Goal: Task Accomplishment & Management: Use online tool/utility

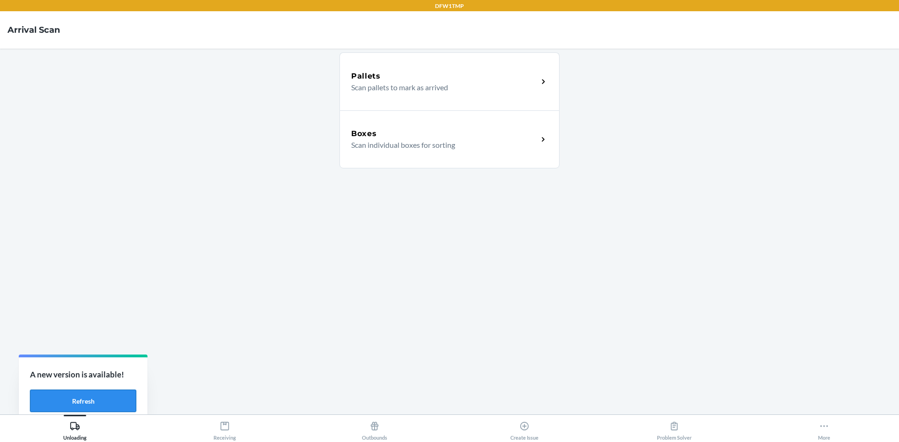
click at [93, 404] on button "Refresh" at bounding box center [83, 401] width 106 height 22
click at [234, 427] on div "Receiving" at bounding box center [224, 428] width 22 height 23
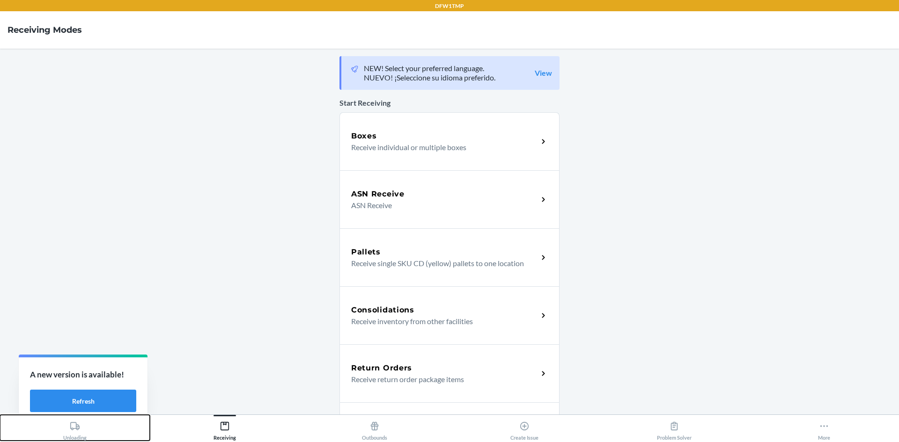
click at [75, 430] on icon at bounding box center [75, 426] width 10 height 10
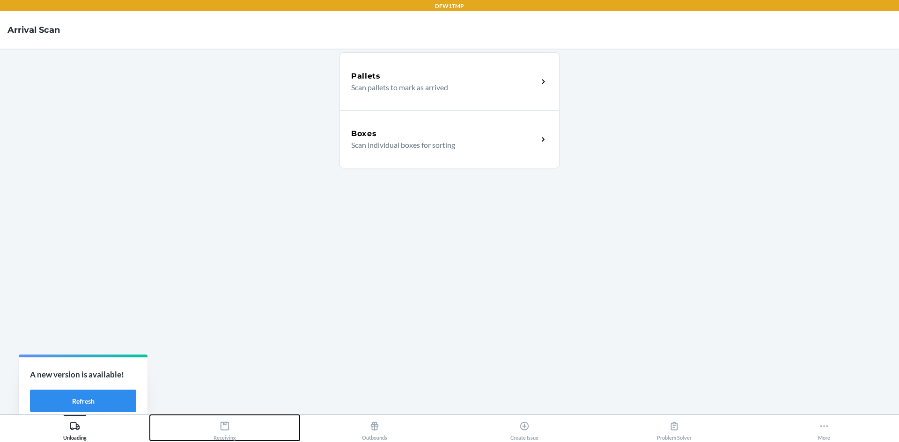
click at [221, 429] on icon at bounding box center [224, 426] width 10 height 10
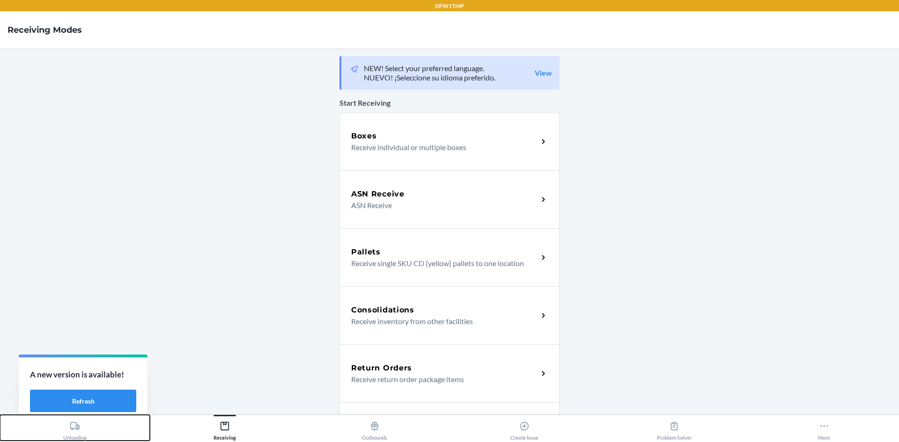
click at [69, 417] on button "Unloading" at bounding box center [75, 428] width 150 height 26
